Goal: Transaction & Acquisition: Purchase product/service

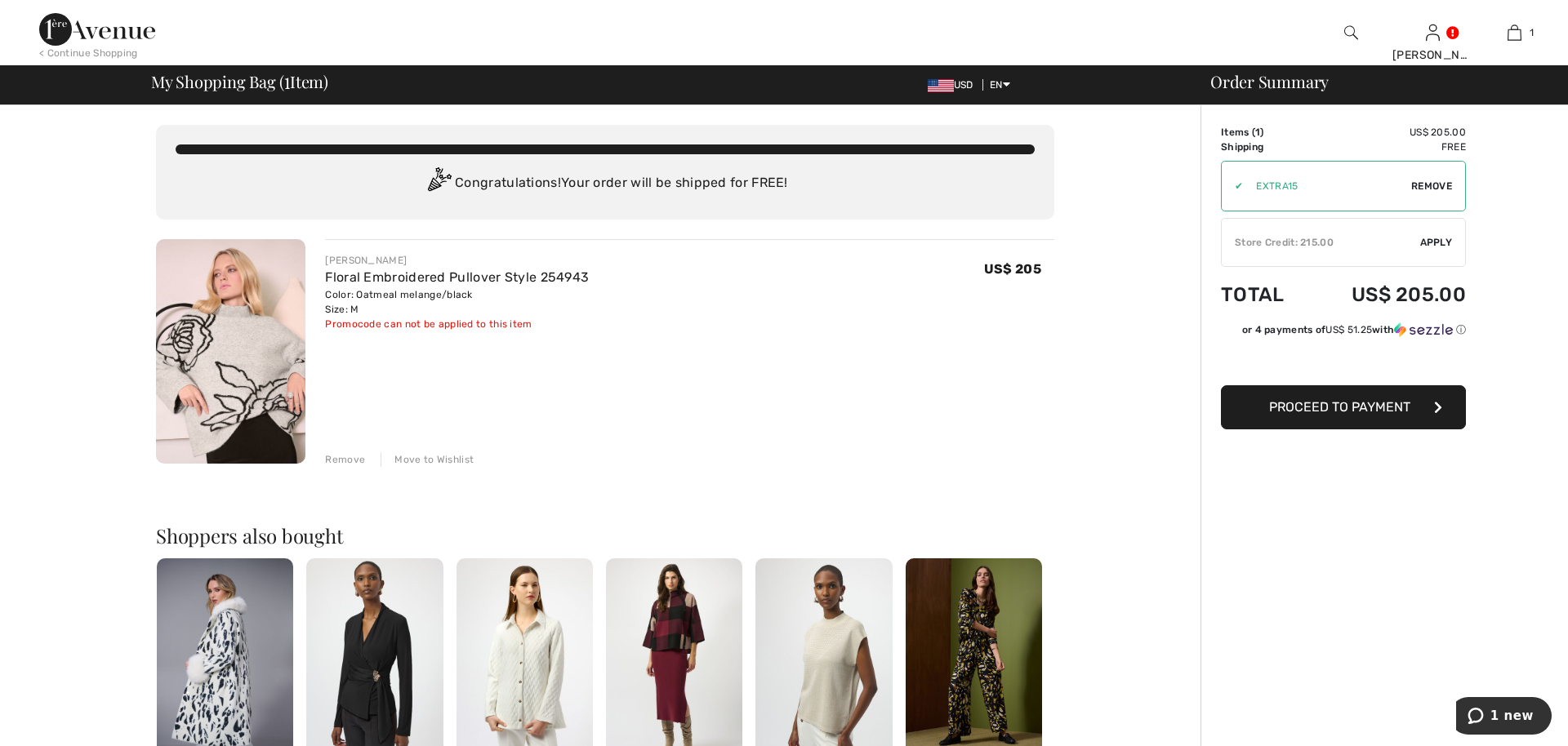
click at [1301, 239] on div "Store Credit: 215.00" at bounding box center [1320, 242] width 198 height 14
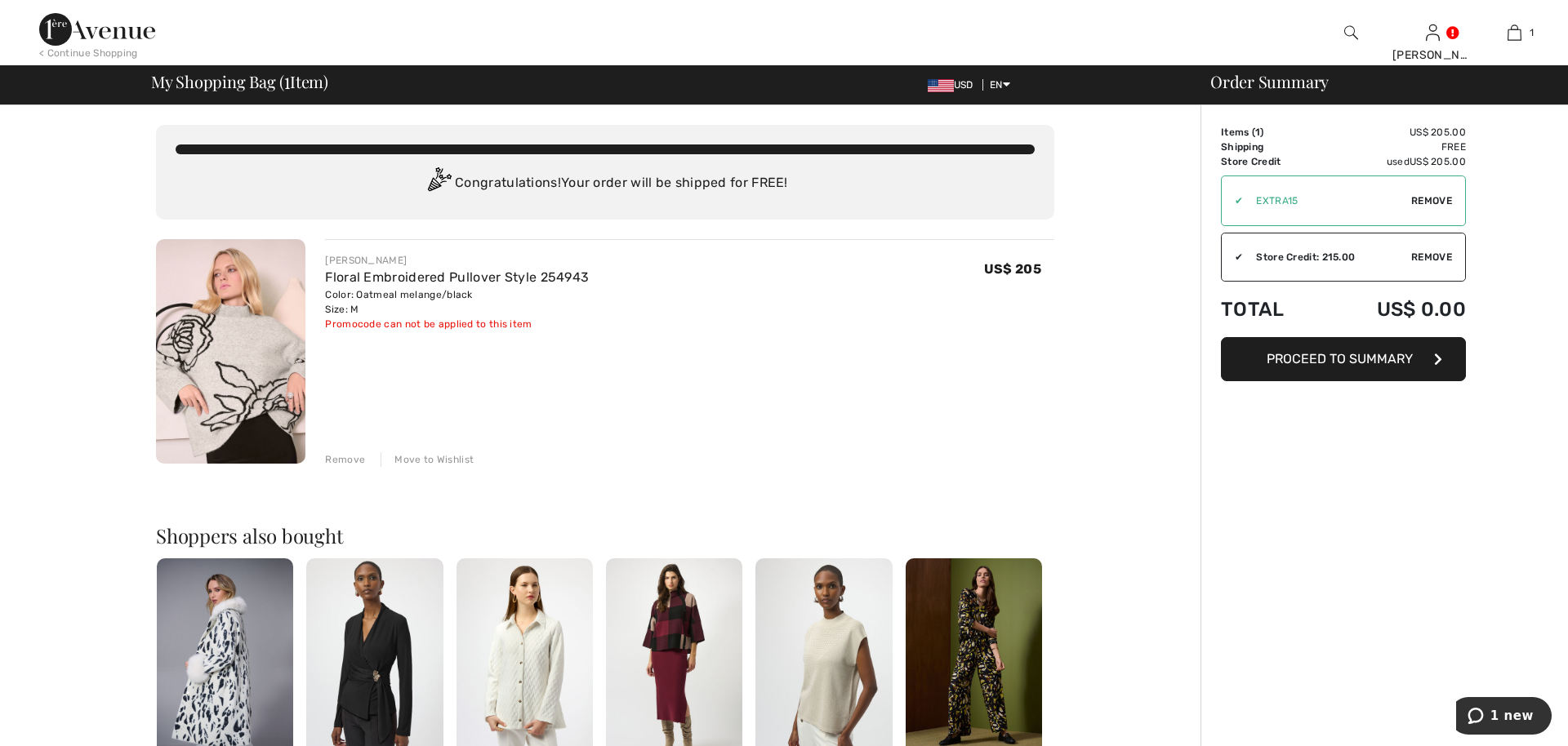
click at [1386, 355] on span "Proceed to Summary" at bounding box center [1340, 359] width 146 height 15
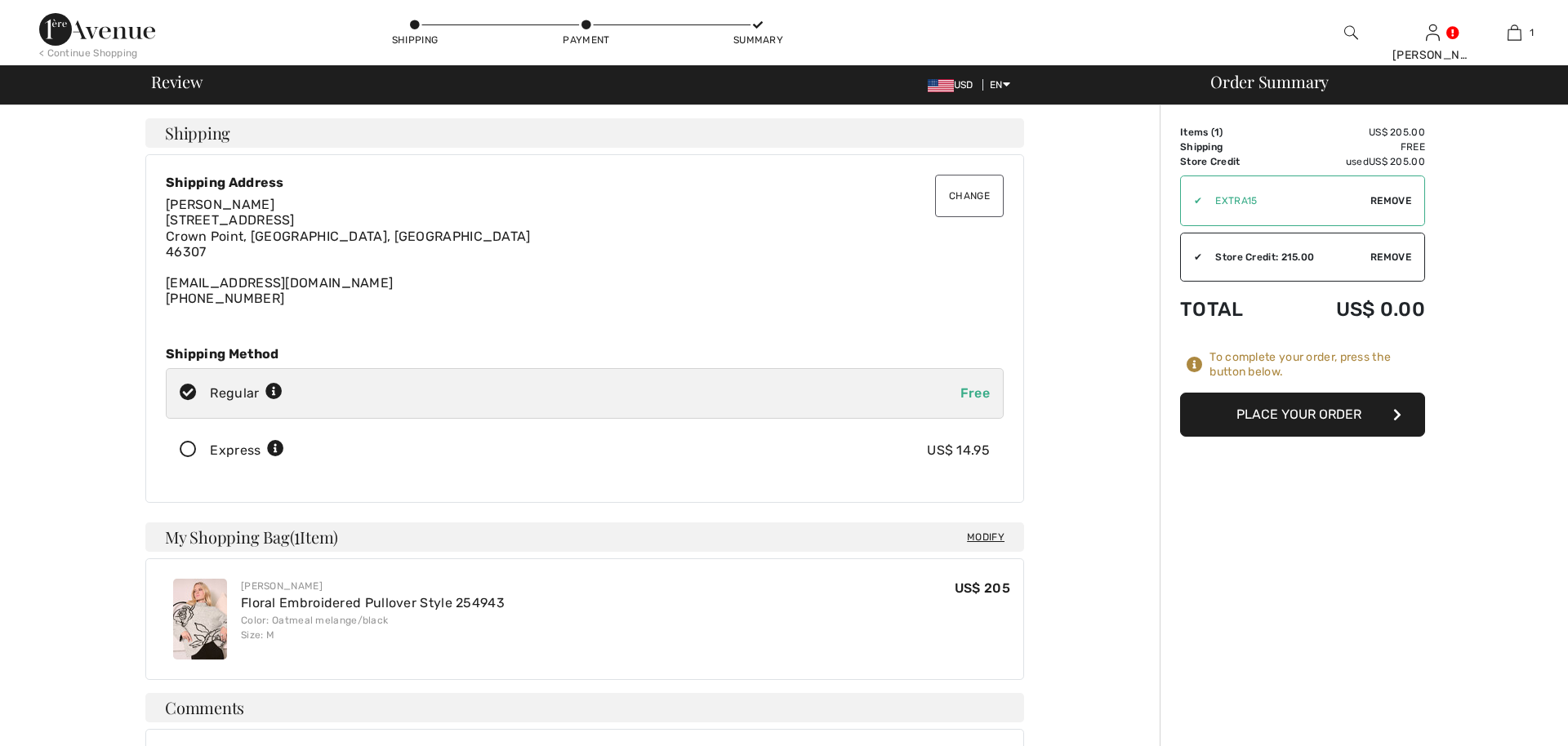
checkbox input "true"
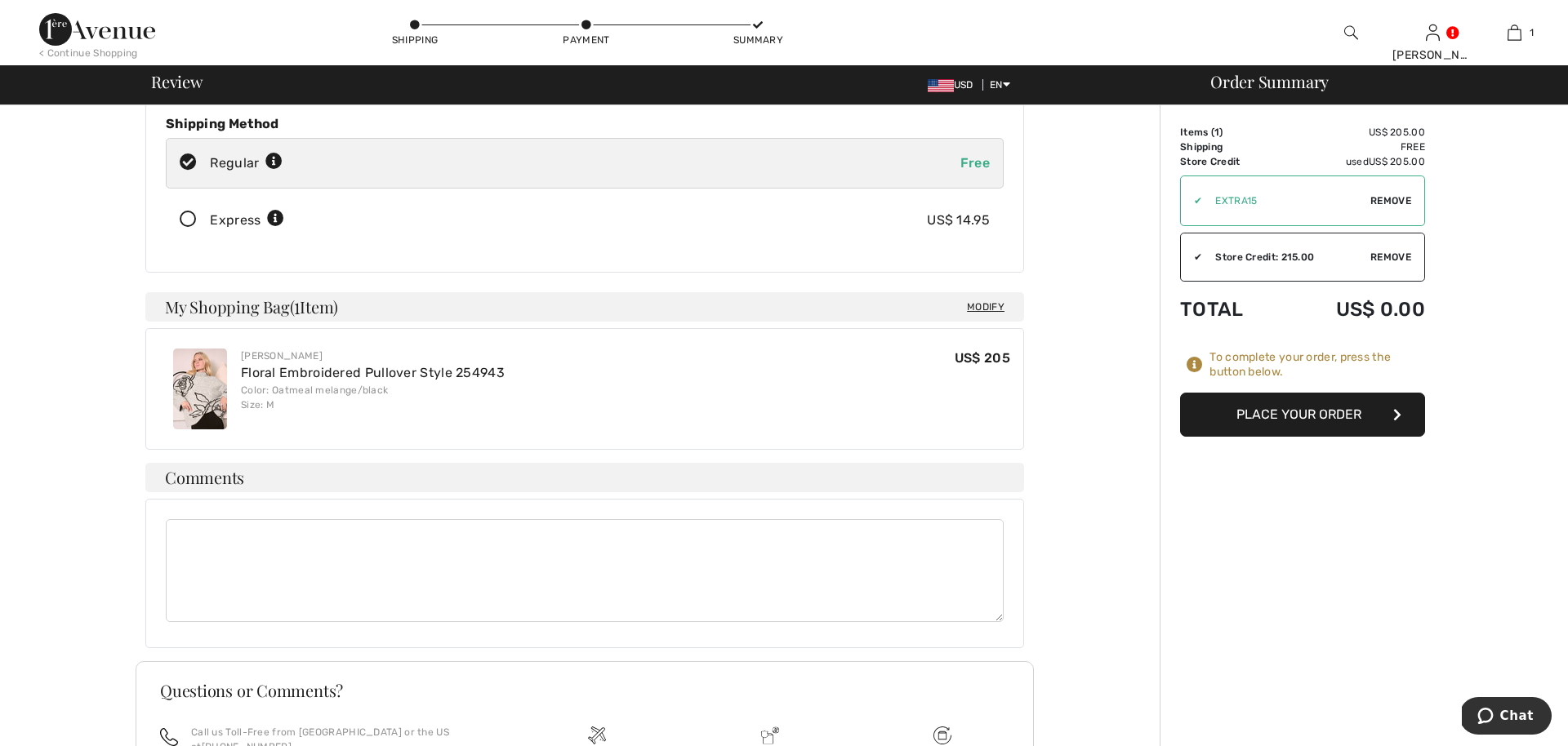
scroll to position [232, 0]
click at [1359, 410] on button "Place Your Order" at bounding box center [1302, 415] width 245 height 44
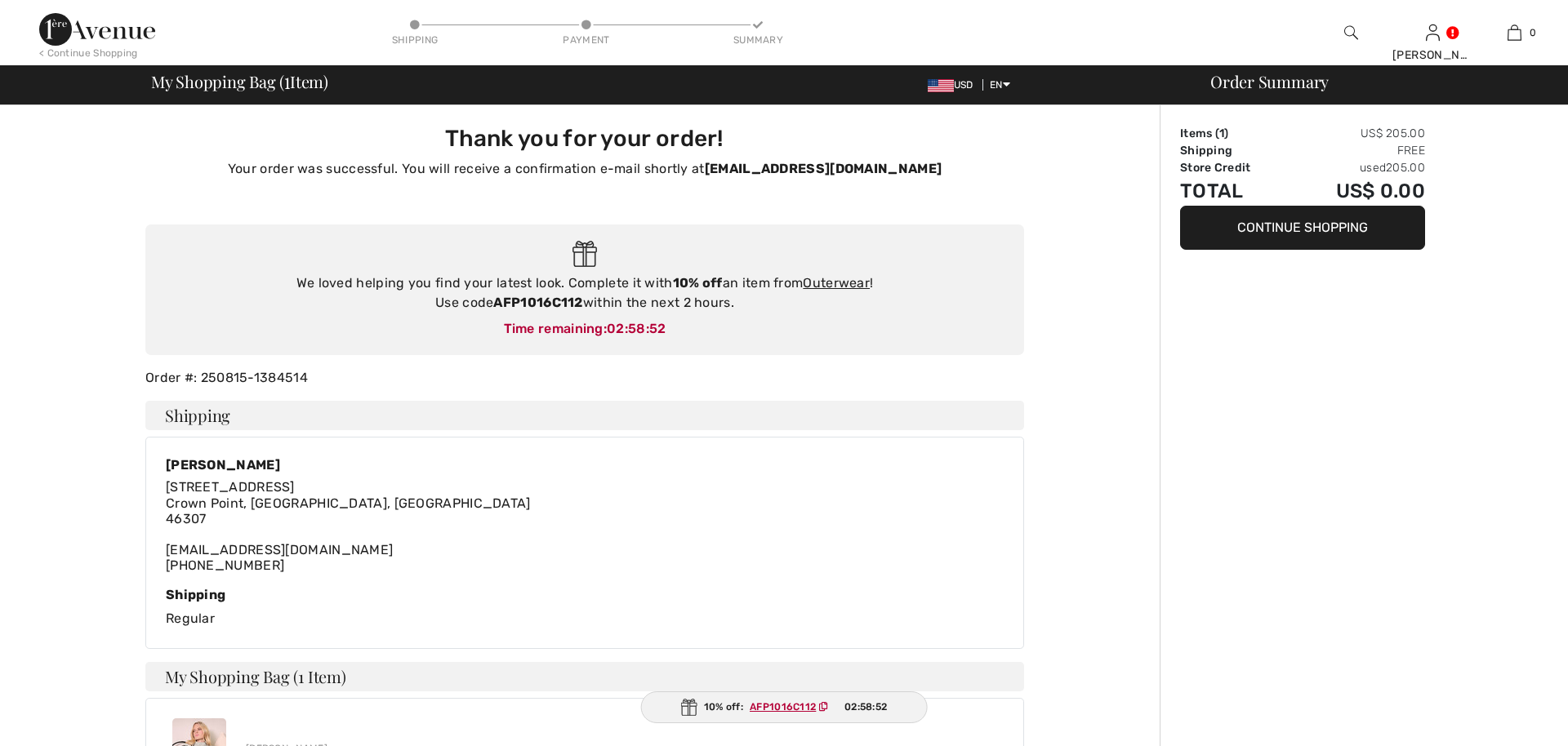
checkbox input "true"
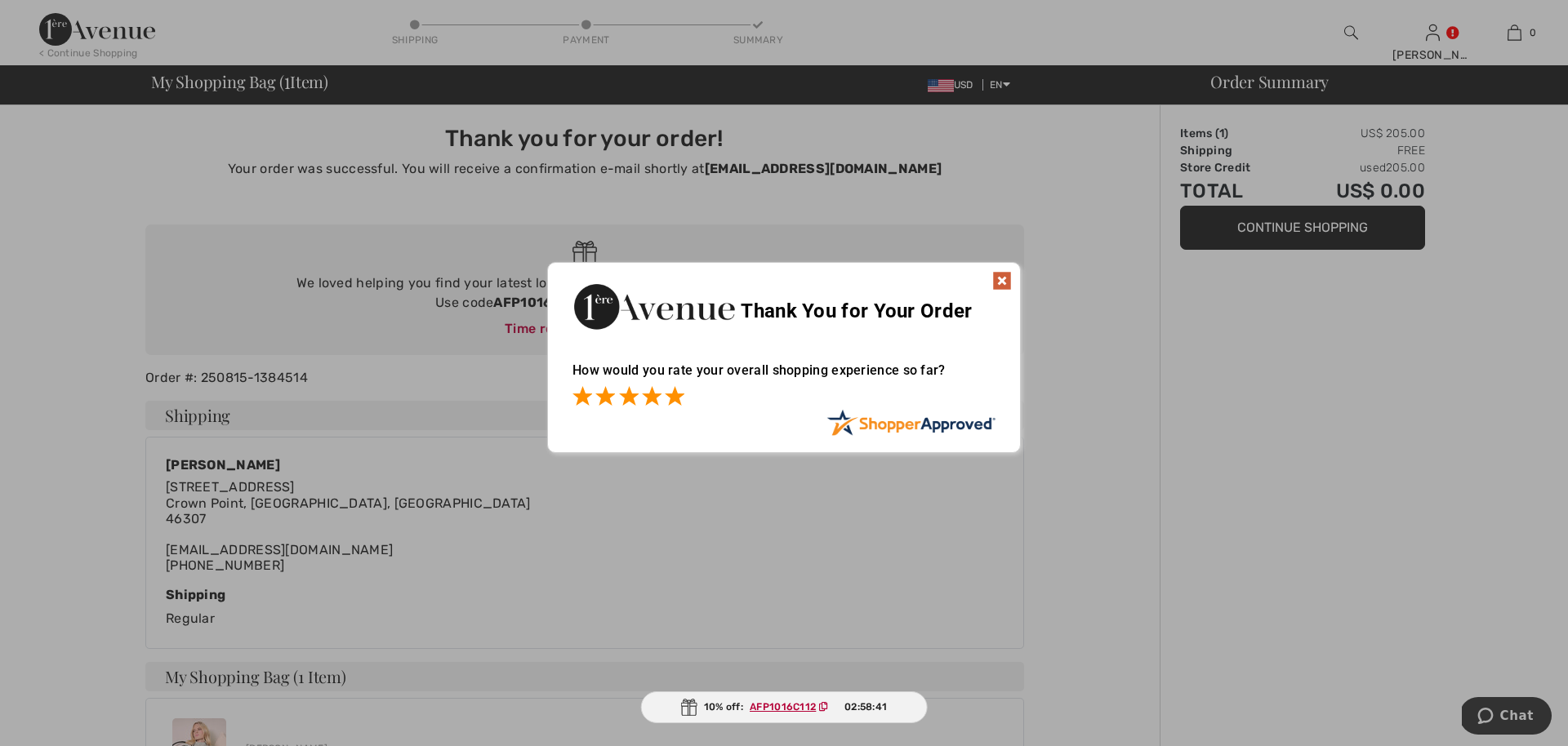
click at [672, 397] on span at bounding box center [674, 396] width 19 height 19
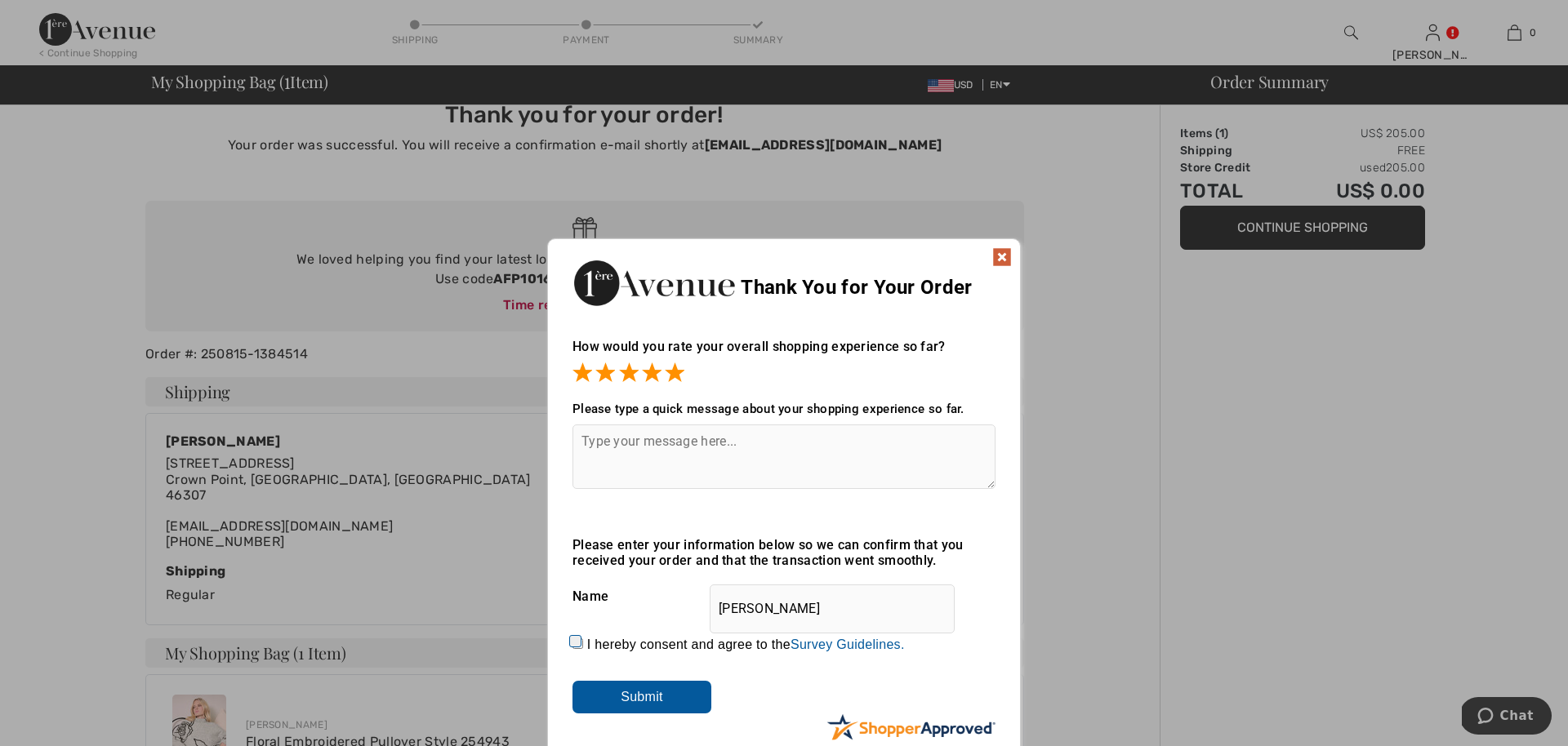
scroll to position [24, 0]
click at [664, 706] on input "Submit" at bounding box center [641, 696] width 139 height 33
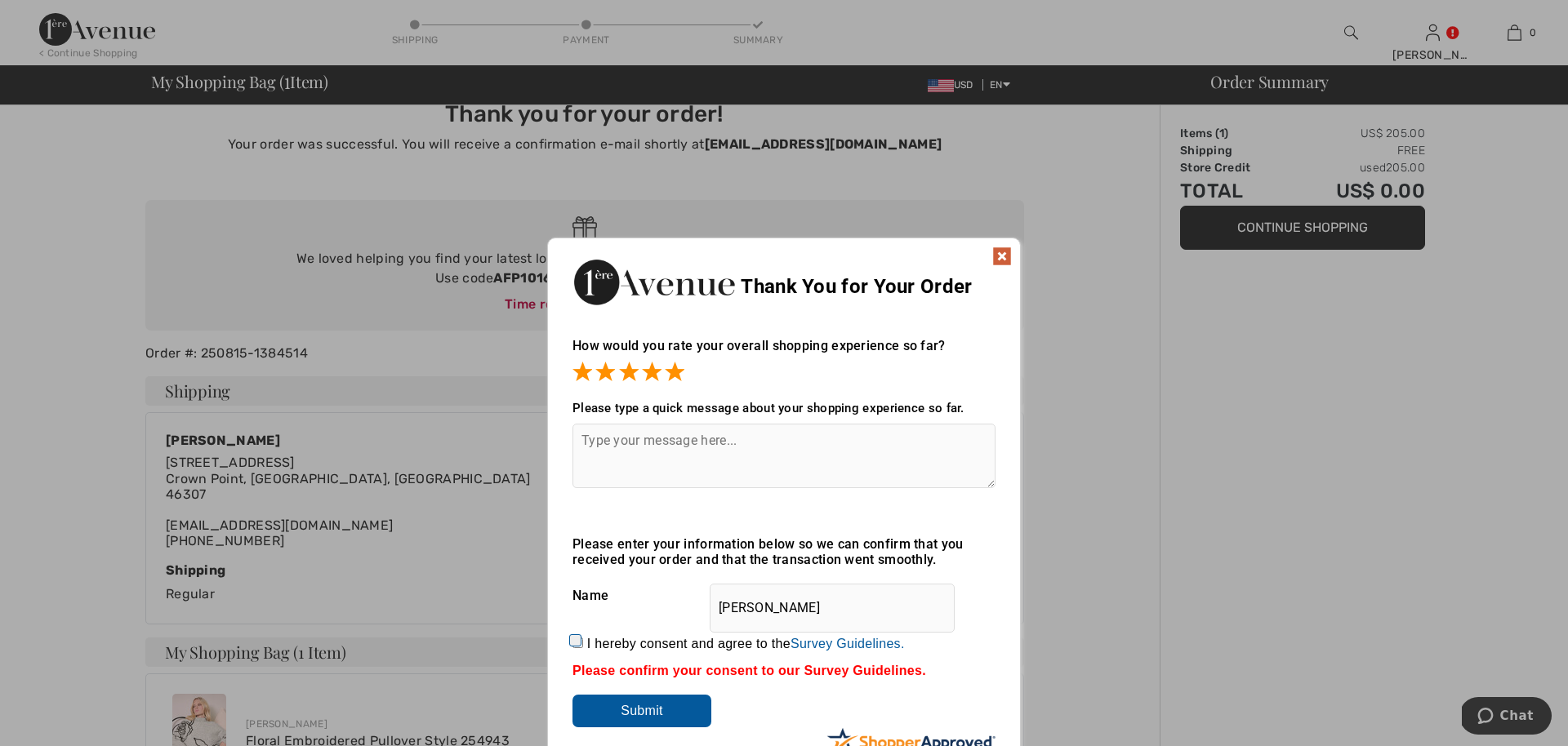
click at [575, 640] on input "I hereby consent and agree to the By submitting a review, you grant permission …" at bounding box center [577, 642] width 11 height 11
checkbox input "true"
click at [628, 705] on input "Submit" at bounding box center [641, 710] width 139 height 33
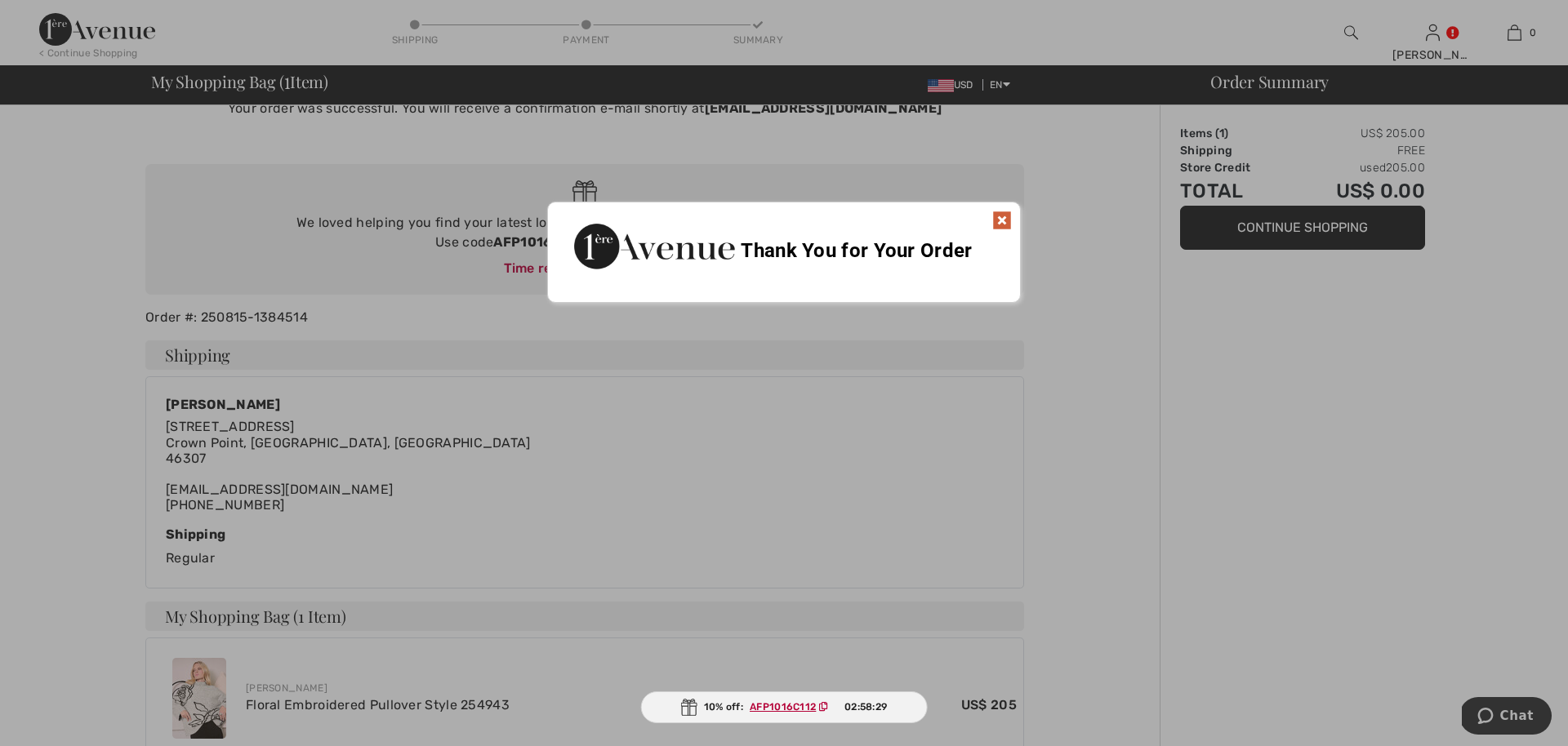
scroll to position [105, 0]
